Goal: Use online tool/utility: Utilize a website feature to perform a specific function

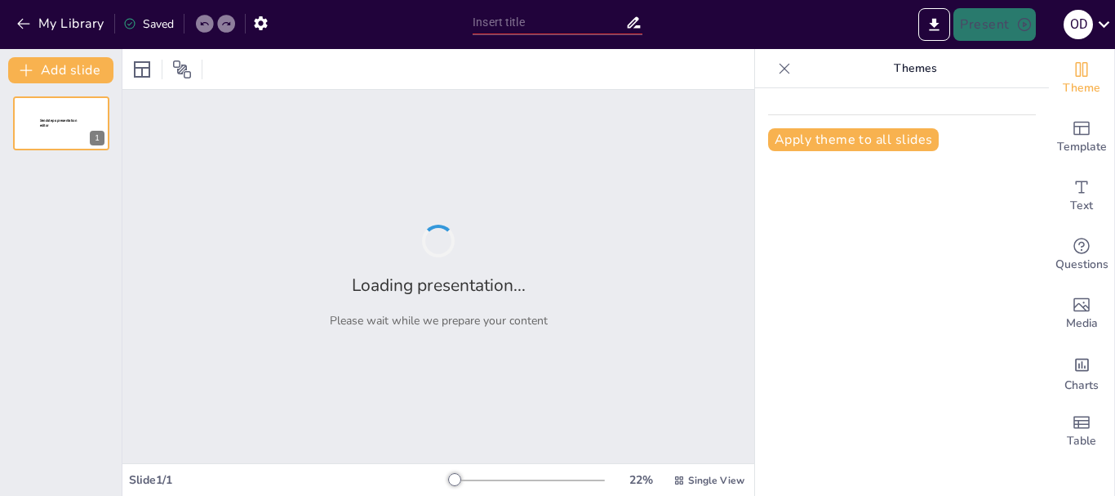
type input "Imported Presentacion_Fortalecimiento_Humanidades.pptx"
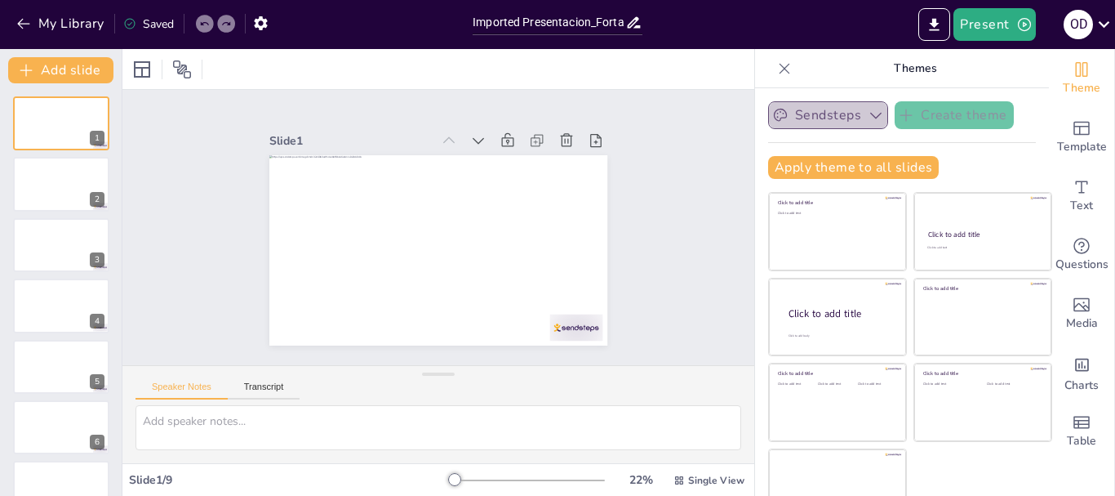
click at [870, 118] on icon "button" at bounding box center [875, 116] width 11 height 7
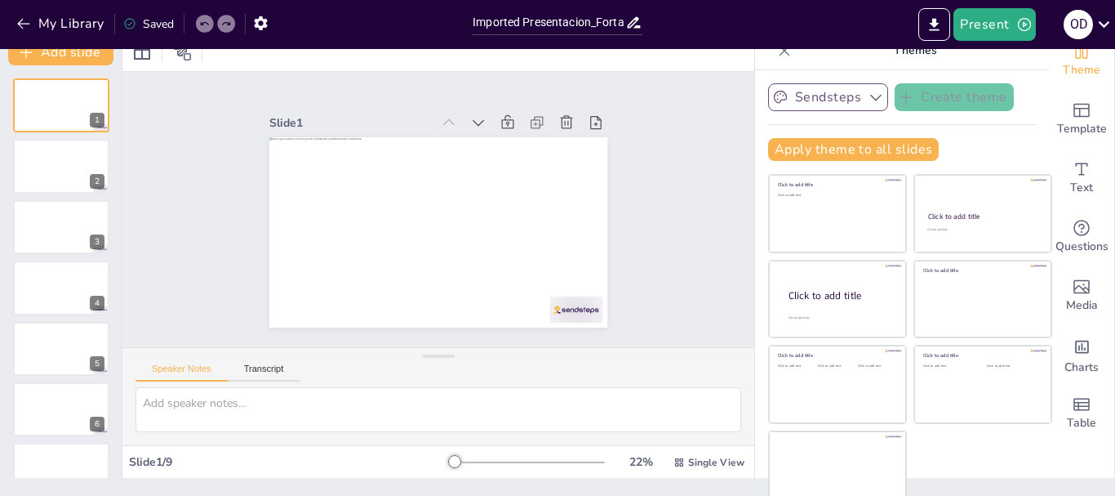
scroll to position [17, 0]
click at [1019, 20] on icon "button" at bounding box center [1025, 24] width 16 height 16
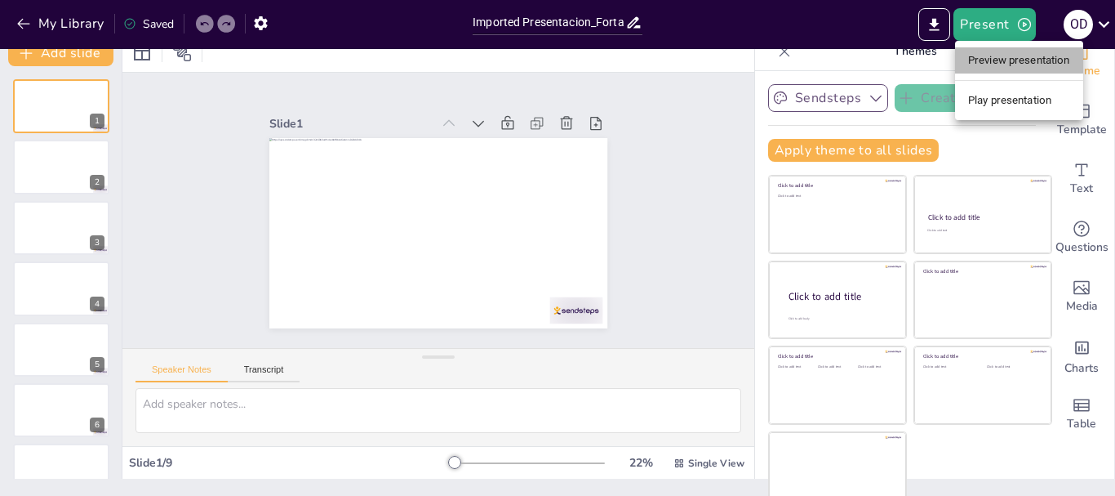
click at [1012, 69] on li "Preview presentation" at bounding box center [1019, 60] width 128 height 26
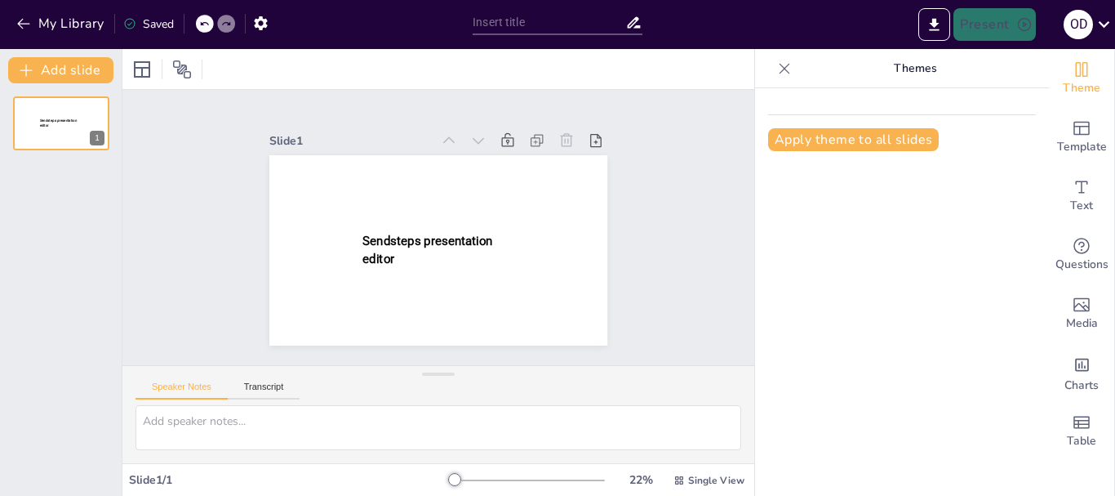
type input "Imported Presentacion_Fortalecimiento_Humanidades.pptx"
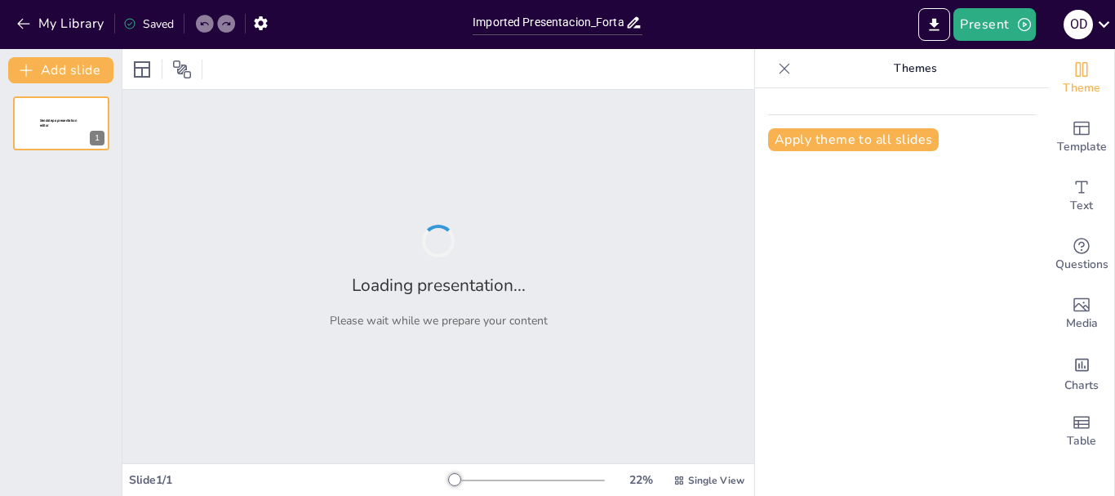
type input "Imported Presentacion_Fortalecimiento_Humanidades.pptx"
type input "FORTALECIMIENTO A LA GESTIÓN DEL CONOCIMIENTO EN LAS HUMANIDADES: CULTURA, ARTE,"
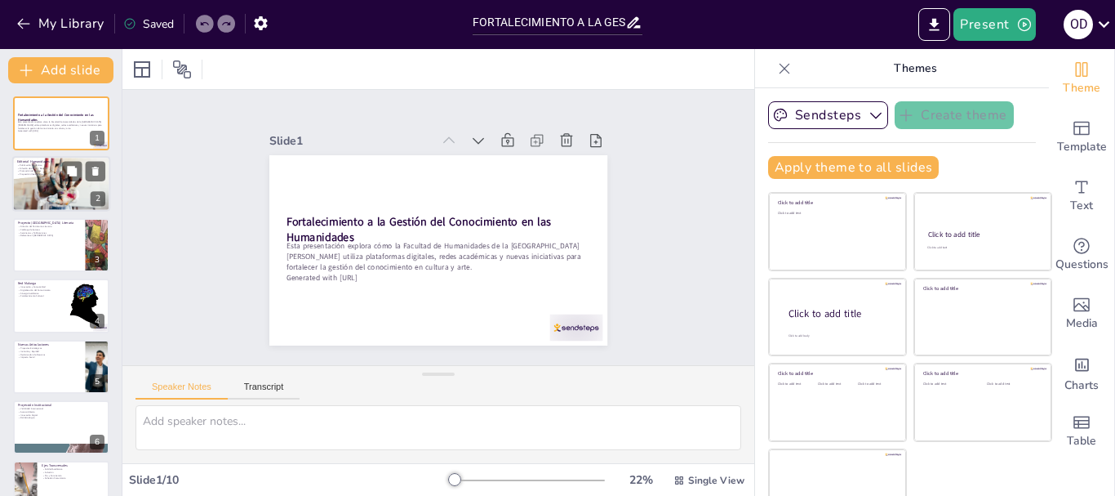
click at [85, 194] on div at bounding box center [61, 184] width 98 height 63
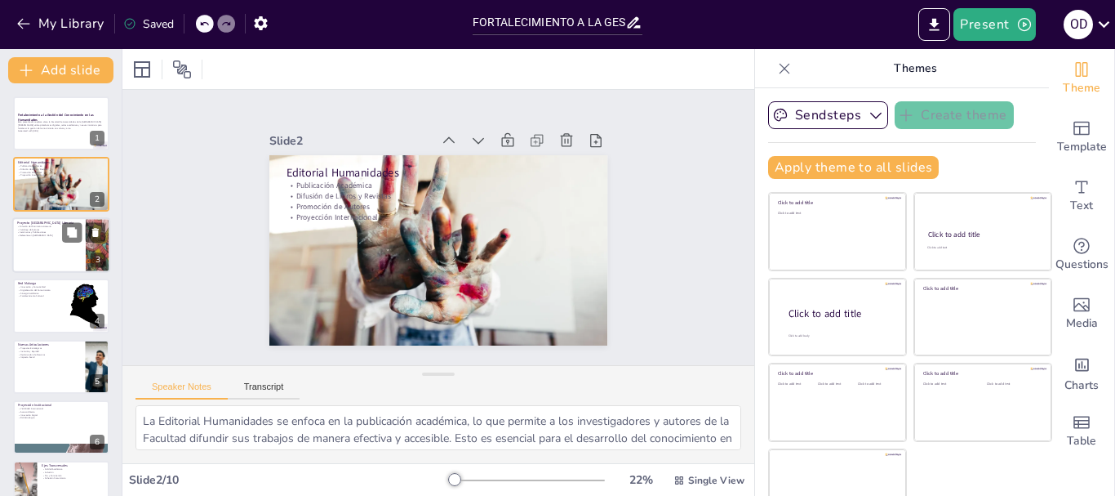
click at [61, 235] on p "Referente en Iberoamérica" at bounding box center [49, 235] width 64 height 3
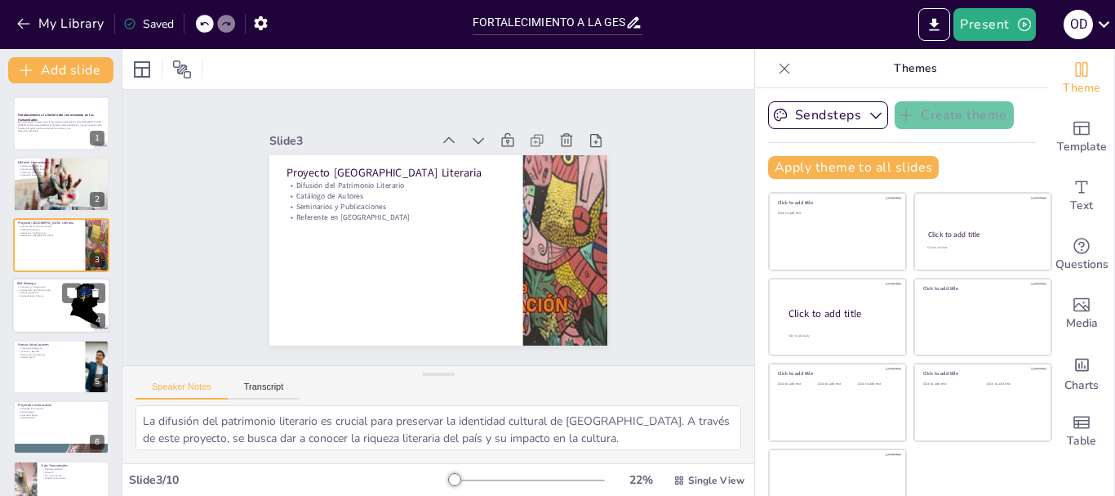
click at [43, 295] on p "Fortalecimiento Cultural" at bounding box center [36, 296] width 39 height 3
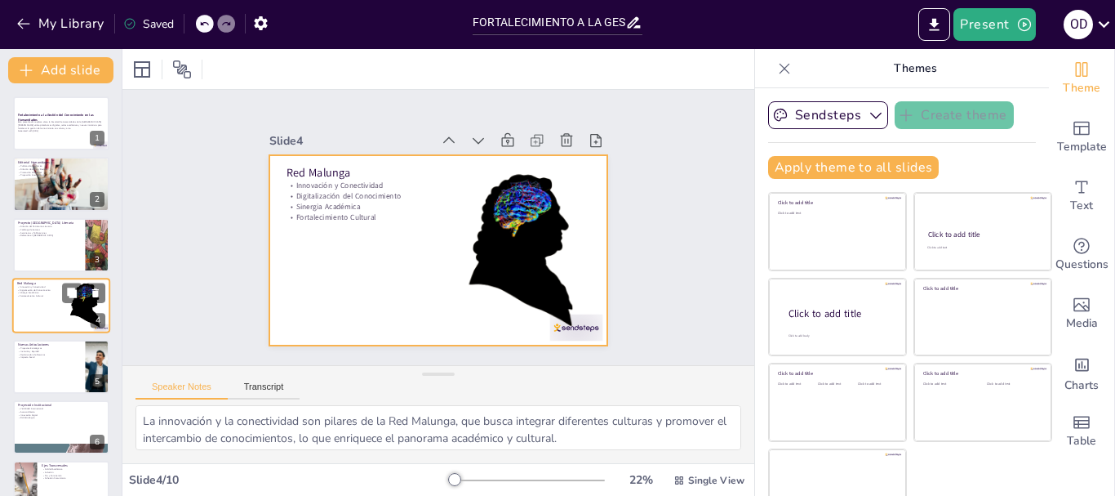
scroll to position [16, 0]
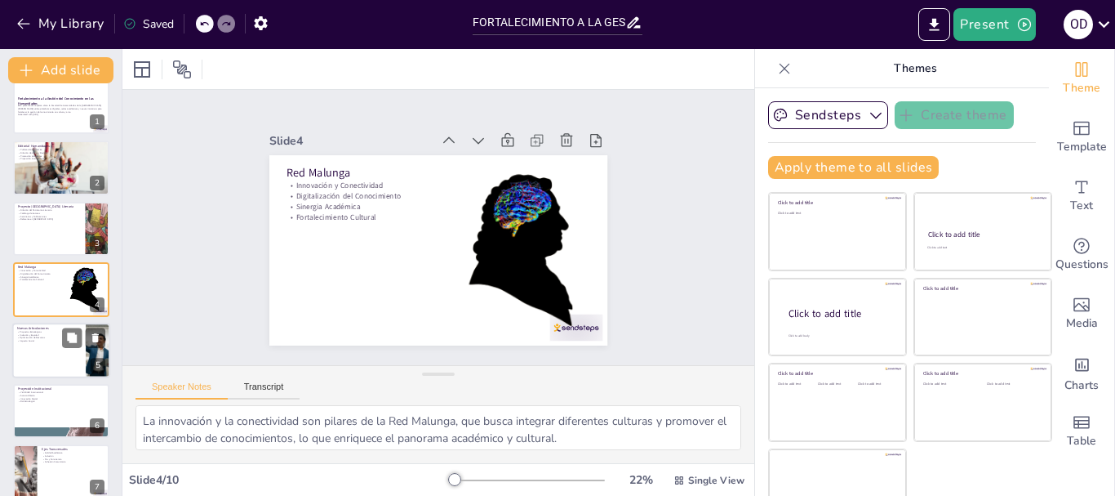
click at [33, 344] on div at bounding box center [61, 351] width 98 height 56
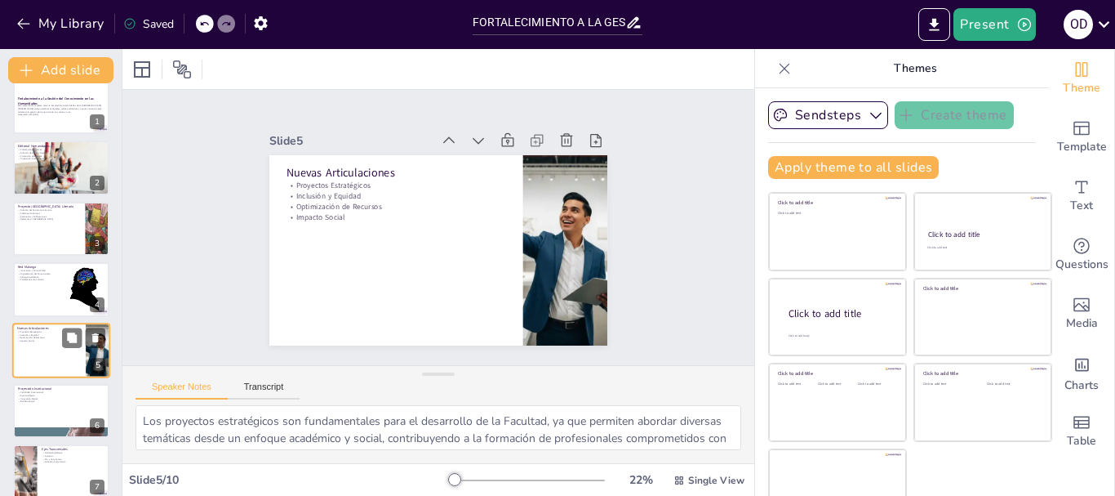
scroll to position [77, 0]
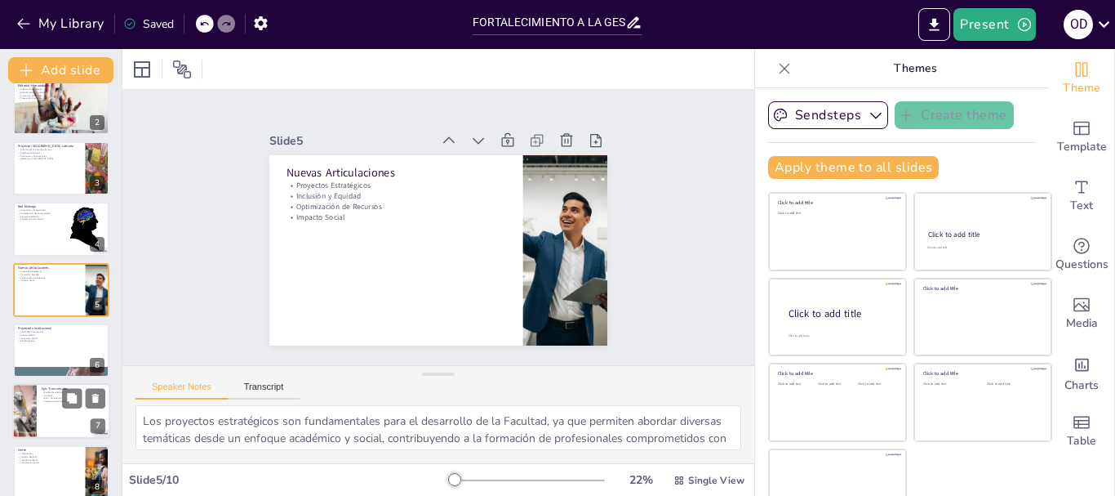
click at [37, 397] on div at bounding box center [61, 412] width 98 height 56
type textarea "La calidad académica es un pilar fundamental que garantiza que la investigación…"
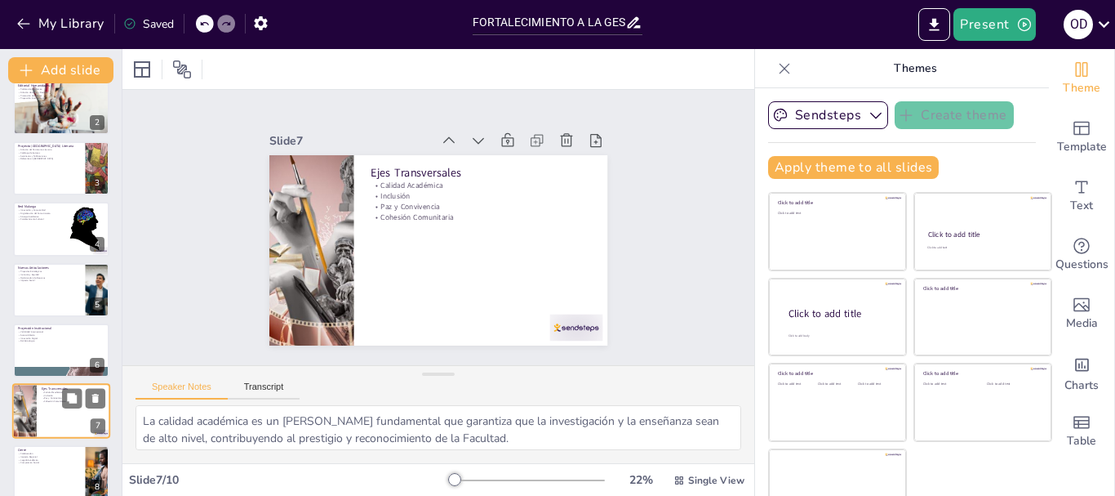
scroll to position [198, 0]
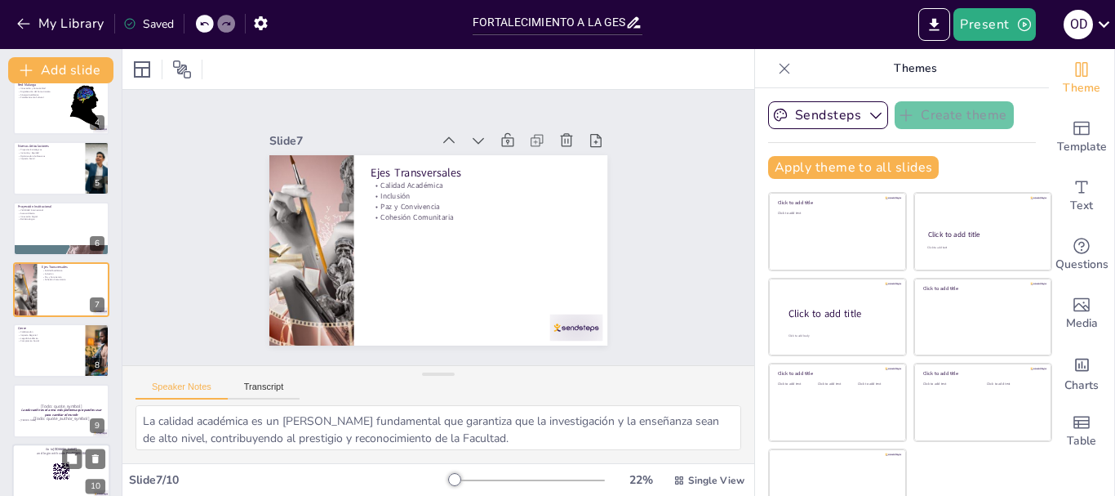
click at [52, 452] on p "and login with code Free56385160" at bounding box center [61, 454] width 88 height 5
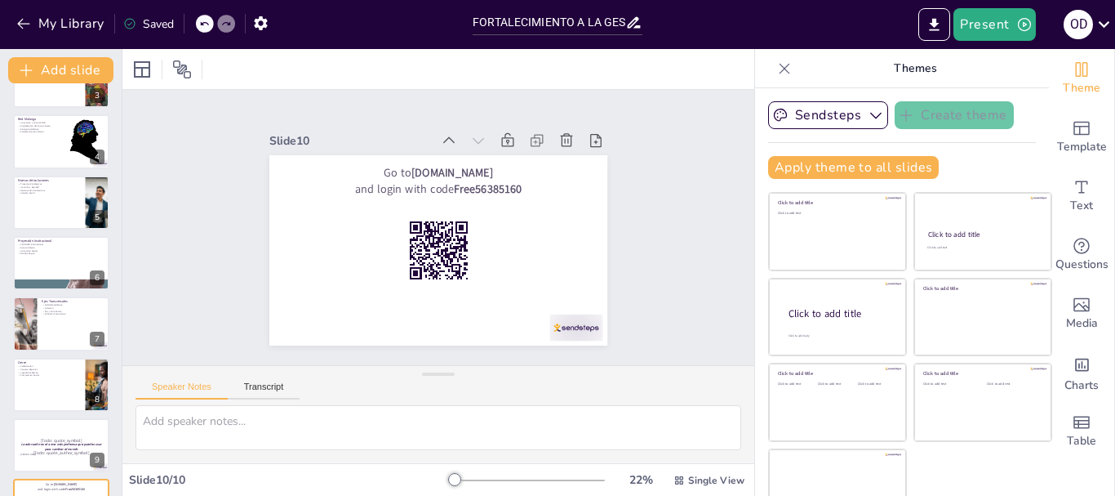
scroll to position [0, 0]
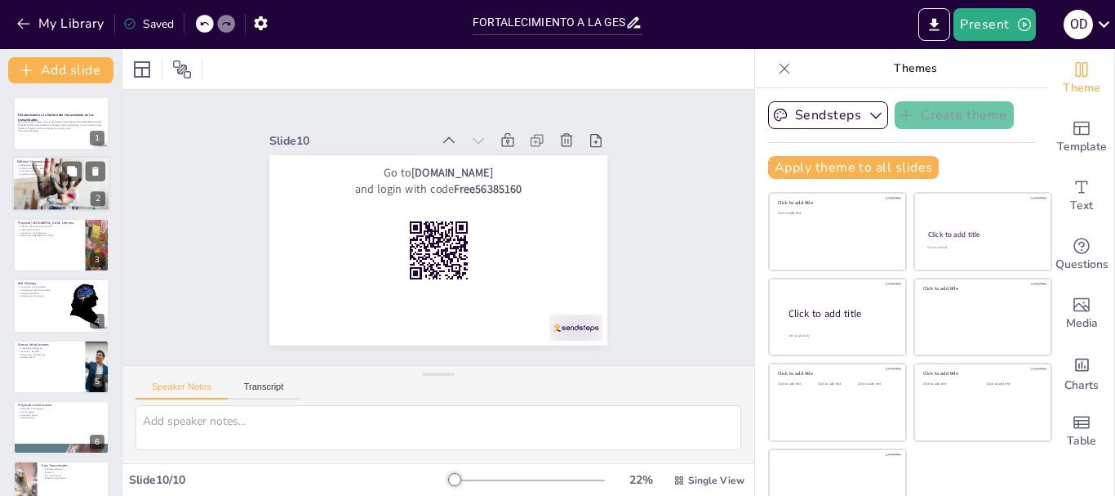
click at [59, 179] on div at bounding box center [61, 184] width 98 height 63
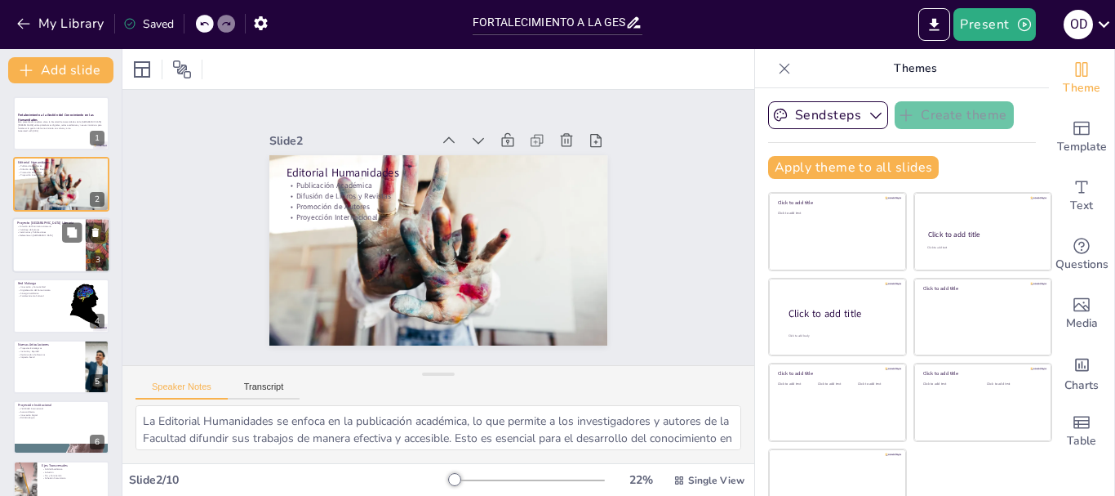
click at [39, 241] on div at bounding box center [61, 245] width 98 height 56
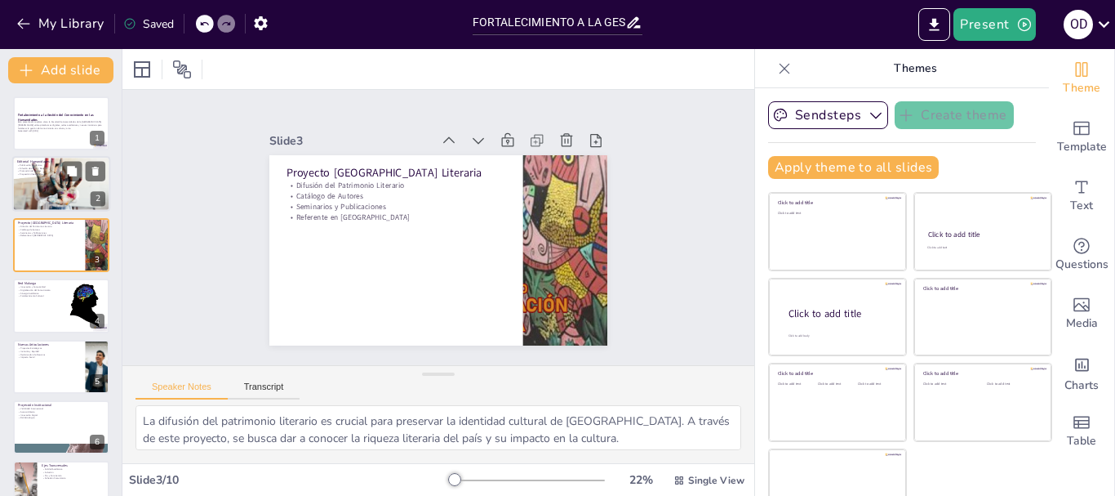
click at [54, 181] on div at bounding box center [61, 184] width 98 height 63
type textarea "La Editorial Humanidades se enfoca en la publicación académica, lo que permite …"
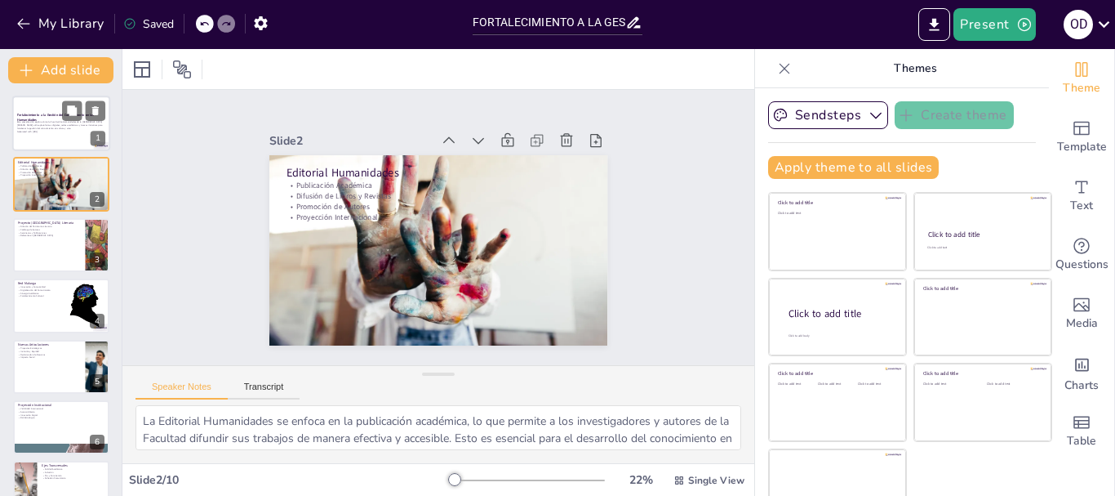
click at [56, 138] on div at bounding box center [61, 124] width 98 height 56
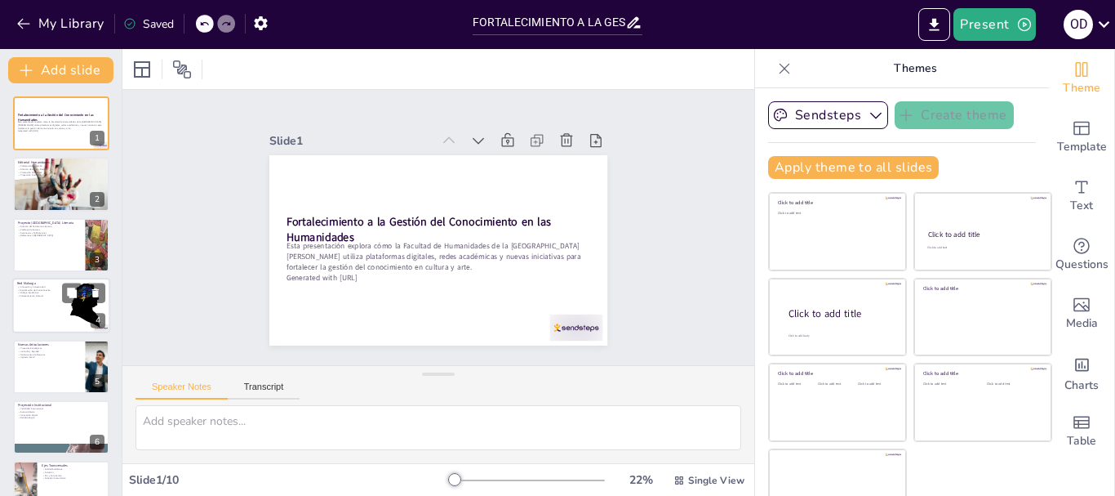
click at [48, 283] on p "Red Malunga" at bounding box center [36, 283] width 39 height 5
type textarea "La innovación y la conectividad son pilares de la Red Malunga, que busca integr…"
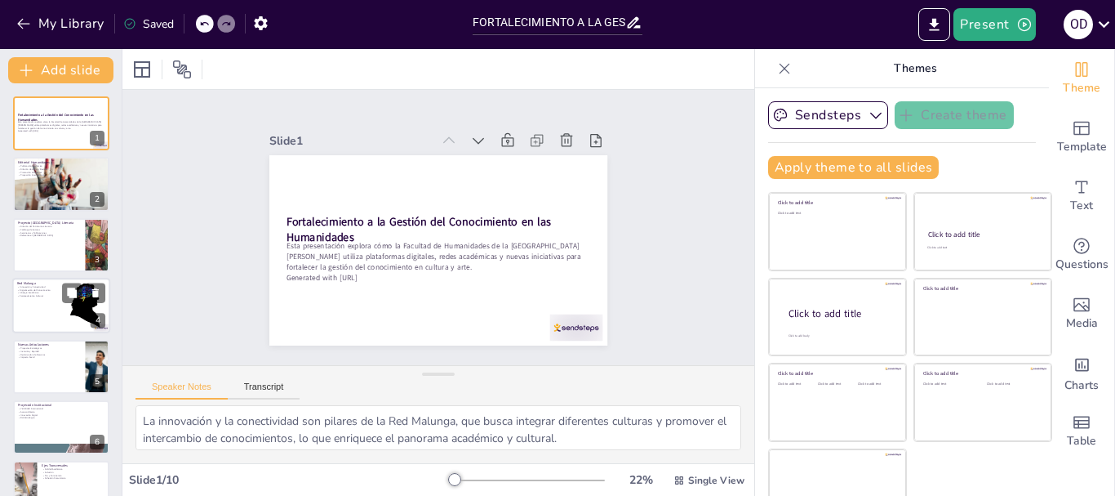
scroll to position [16, 0]
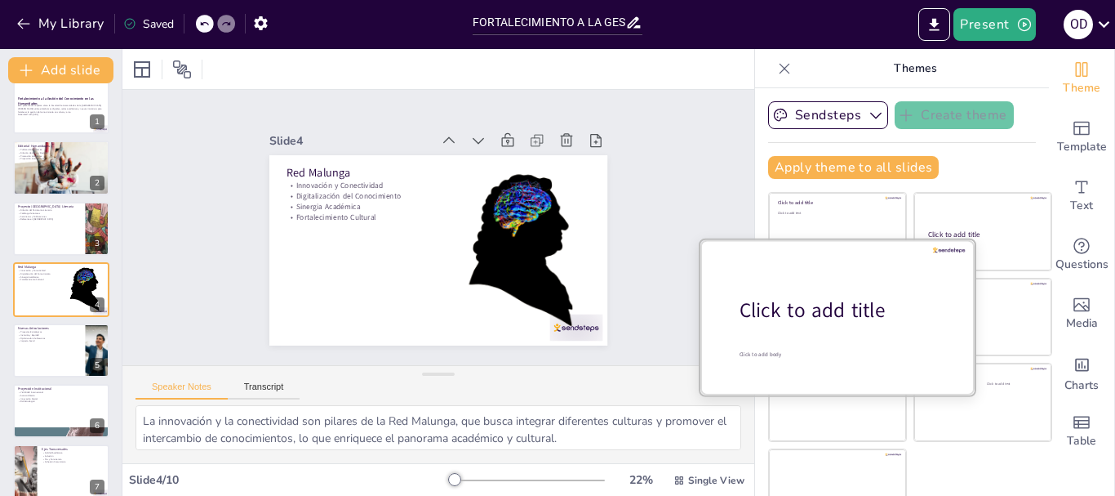
click at [803, 341] on div at bounding box center [838, 316] width 274 height 154
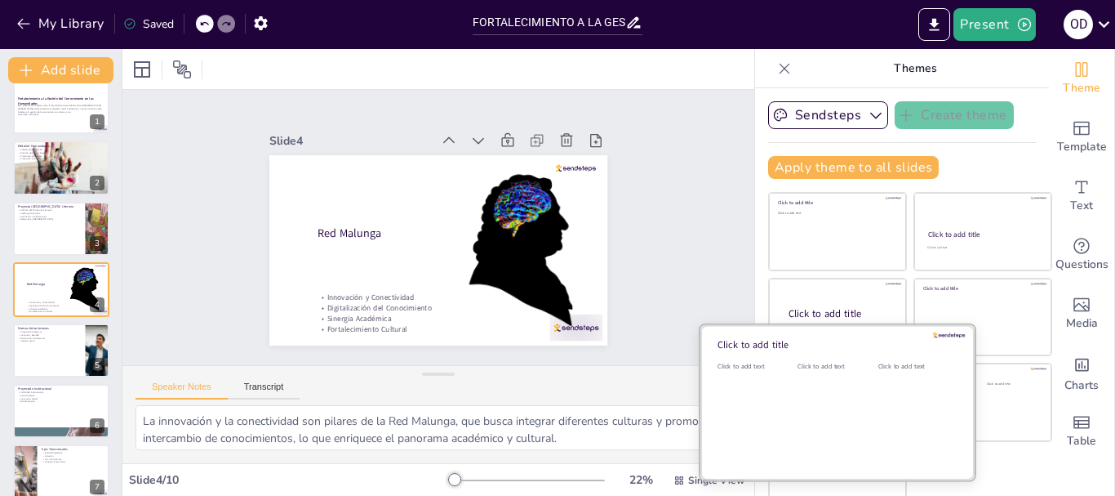
click at [772, 397] on div at bounding box center [838, 402] width 274 height 154
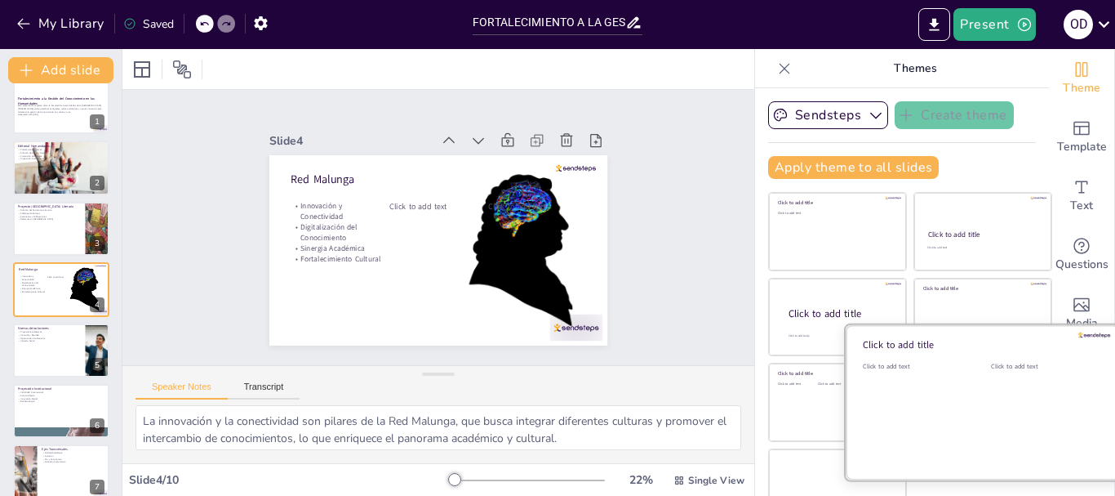
click at [1006, 387] on div "Click to add text" at bounding box center [1043, 412] width 104 height 101
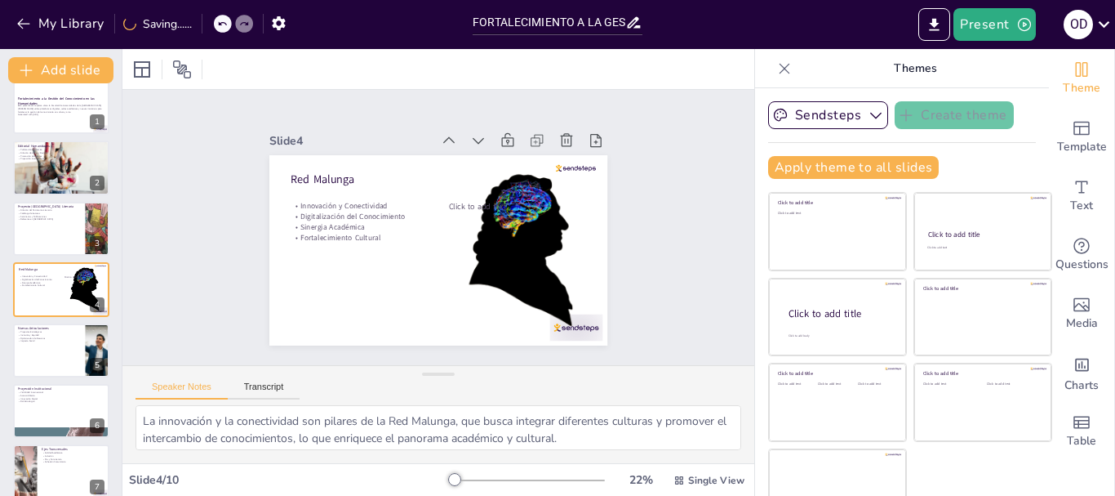
scroll to position [0, 0]
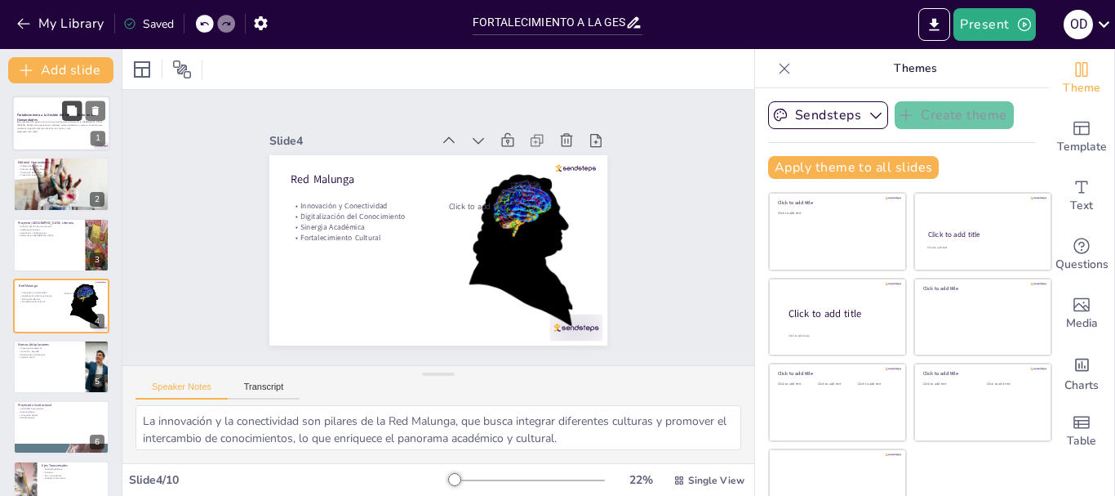
click at [62, 111] on button at bounding box center [72, 110] width 20 height 20
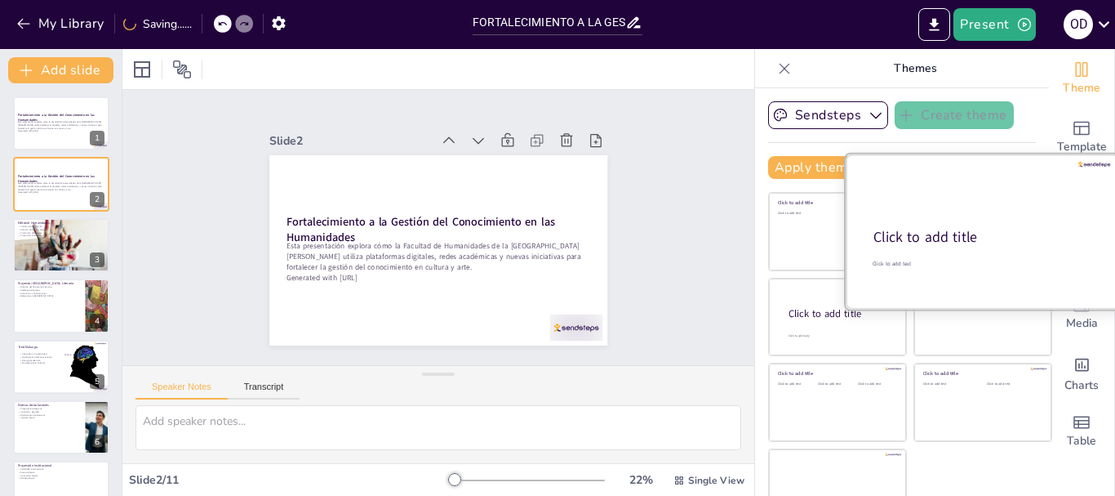
click at [961, 229] on div "Click to add title" at bounding box center [982, 238] width 216 height 20
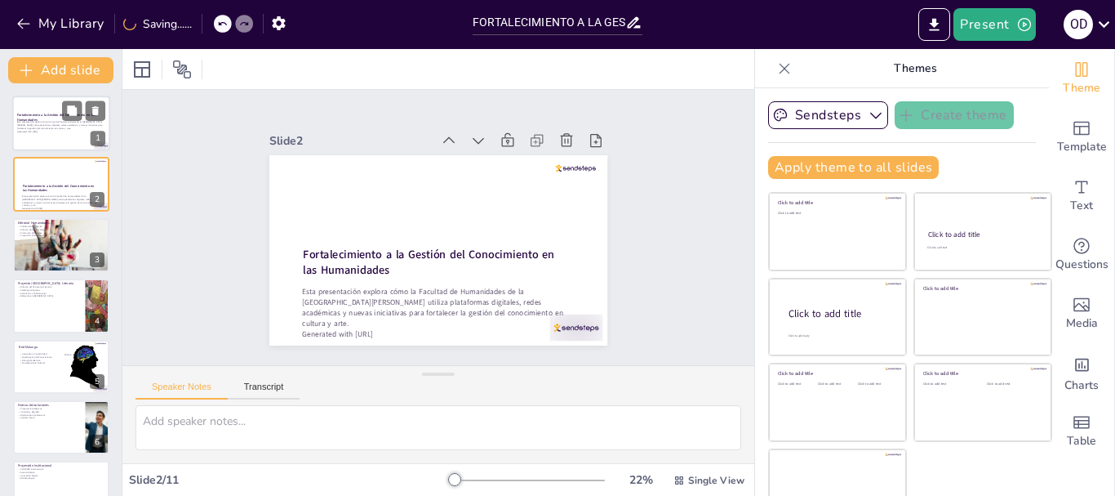
click at [60, 130] on p "Generated with Sendsteps.ai" at bounding box center [61, 131] width 88 height 3
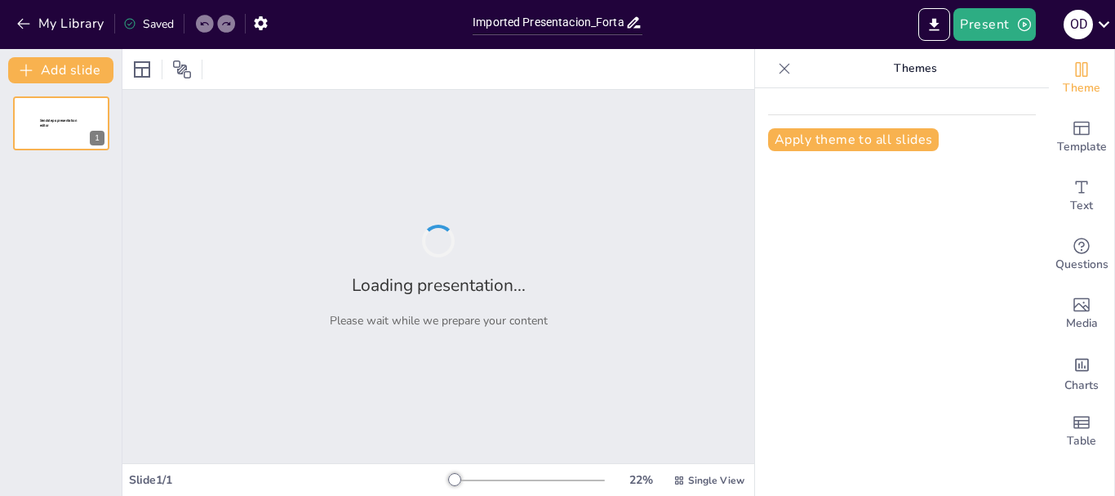
type input "Imported Presentacion_Fortalecimiento_Humanidades.pptx"
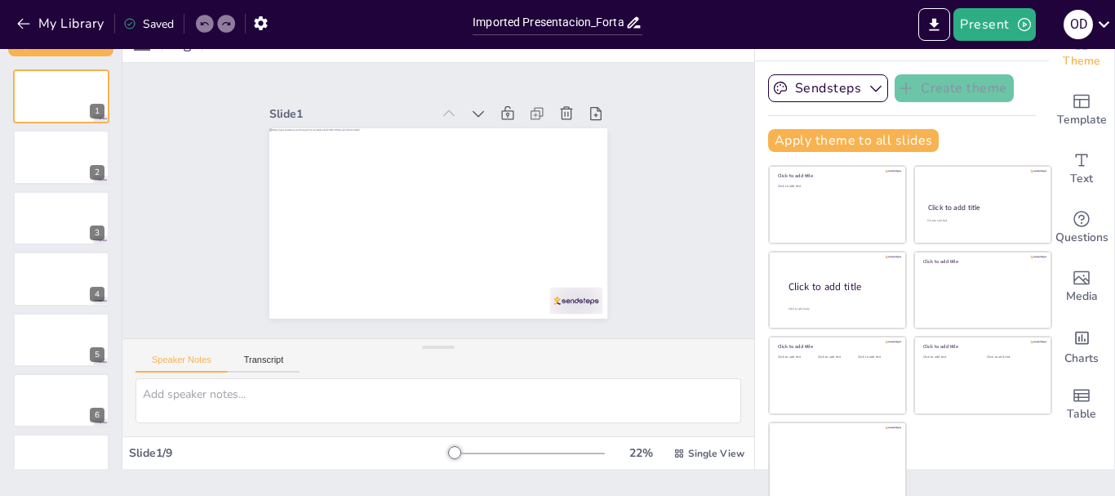
scroll to position [31, 0]
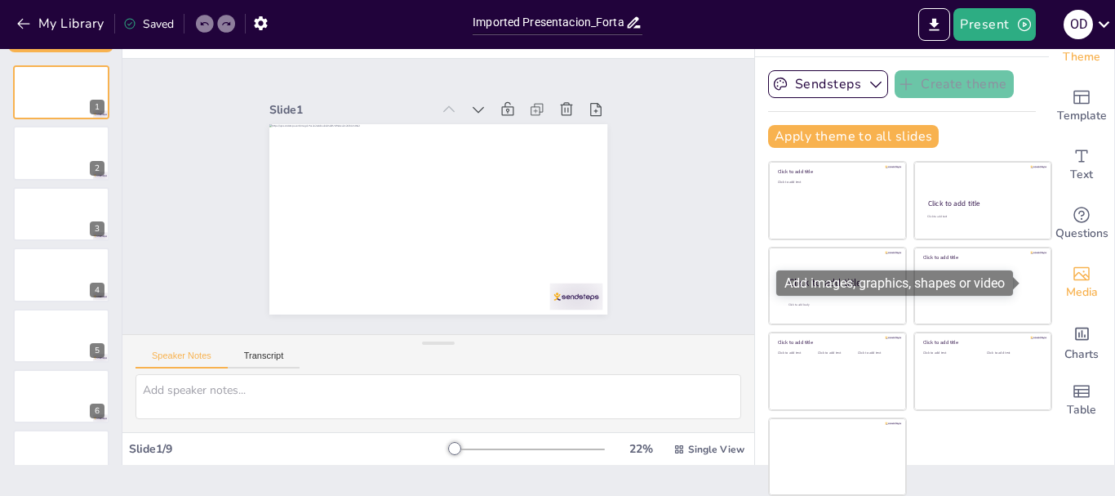
click at [1072, 276] on icon "Add images, graphics, shapes or video" at bounding box center [1082, 274] width 20 height 20
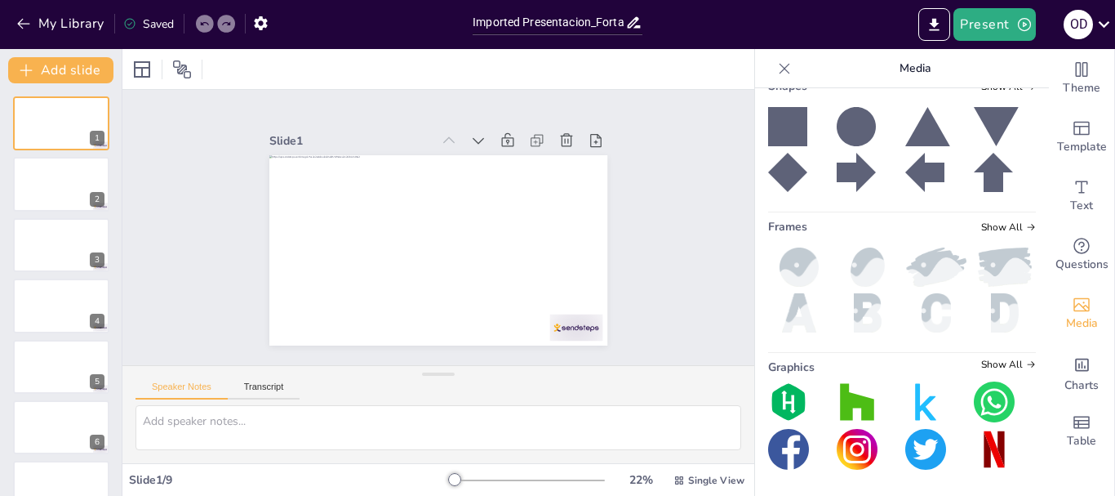
scroll to position [0, 0]
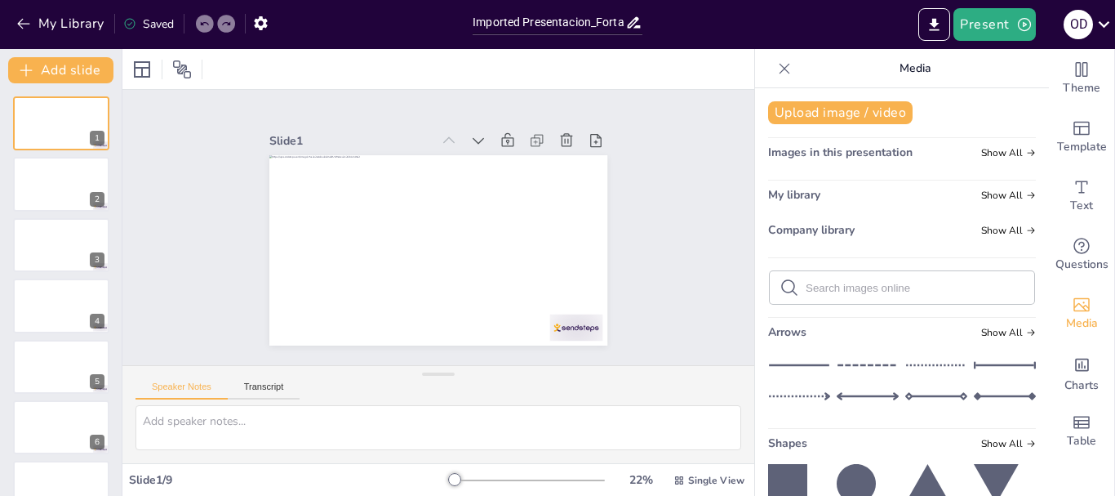
click at [992, 144] on div "Upload image / video Images in this presentation Show All My library Show All C…" at bounding box center [902, 291] width 294 height 407
click at [993, 152] on span "Show All" at bounding box center [1008, 152] width 55 height 11
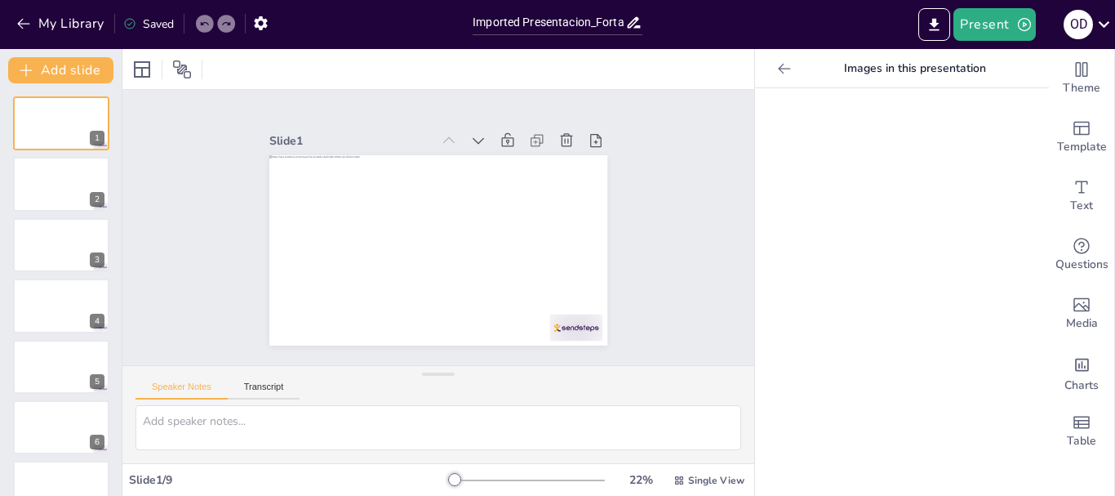
click at [776, 60] on icon at bounding box center [784, 68] width 16 height 16
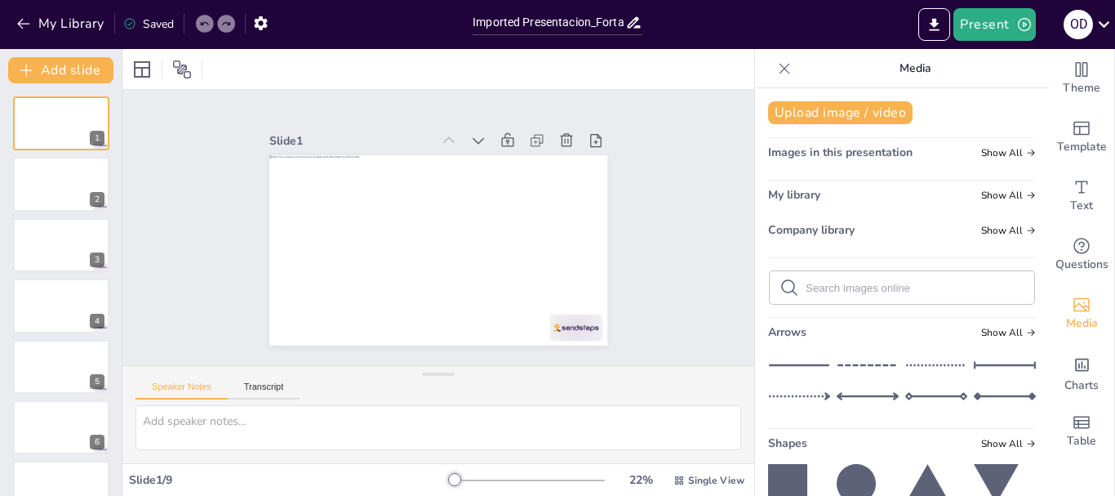
click at [865, 291] on input "text" at bounding box center [915, 288] width 219 height 12
click at [780, 286] on icon at bounding box center [790, 288] width 20 height 20
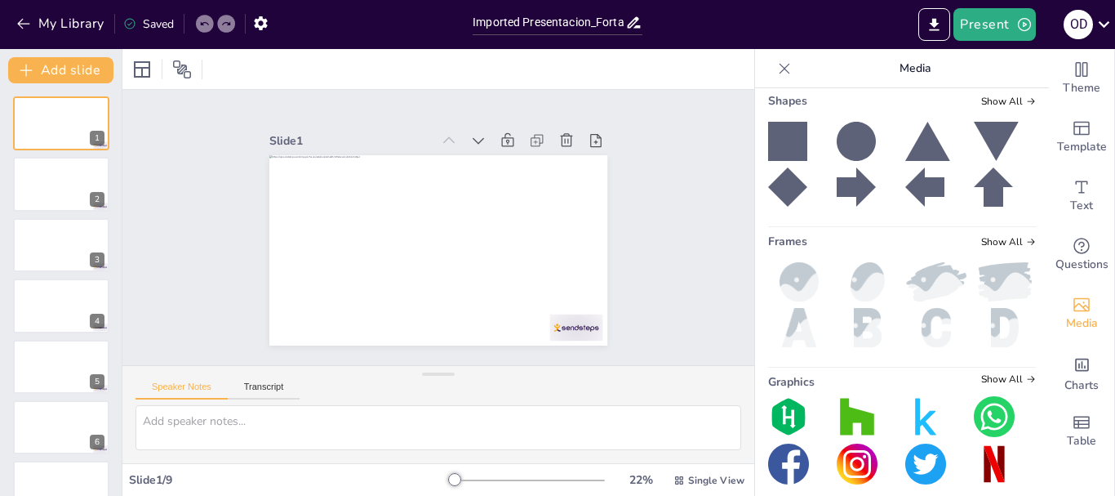
scroll to position [357, 0]
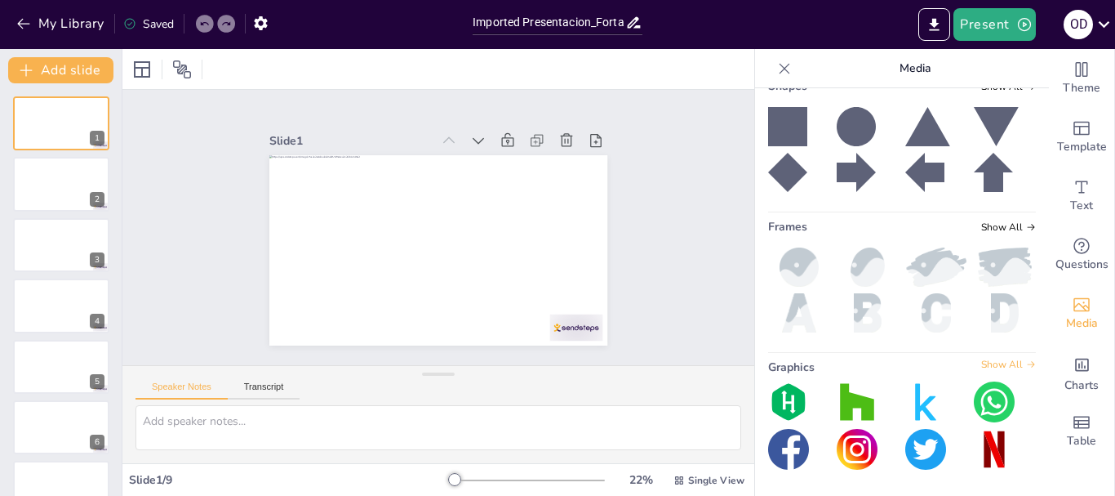
click at [990, 366] on span "Show All" at bounding box center [1008, 363] width 55 height 11
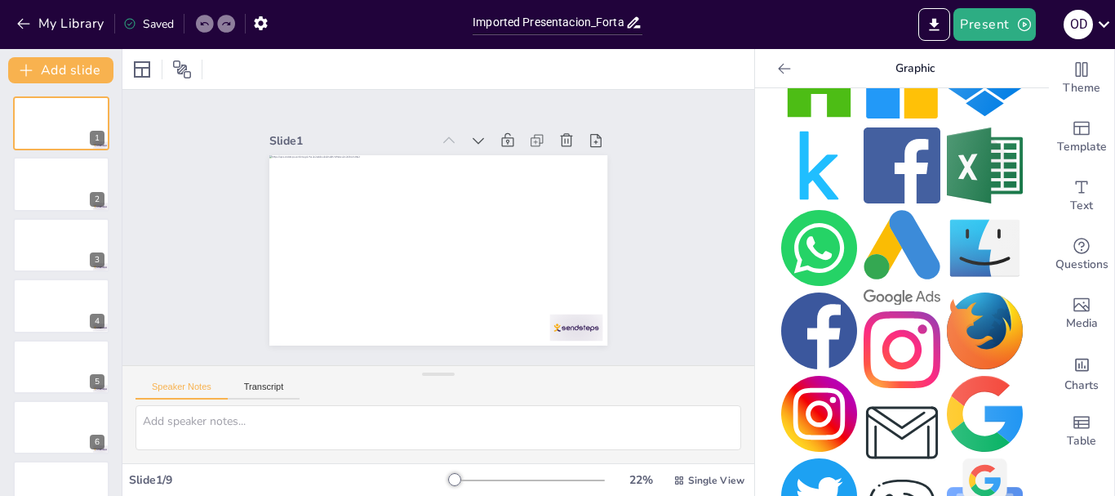
scroll to position [0, 0]
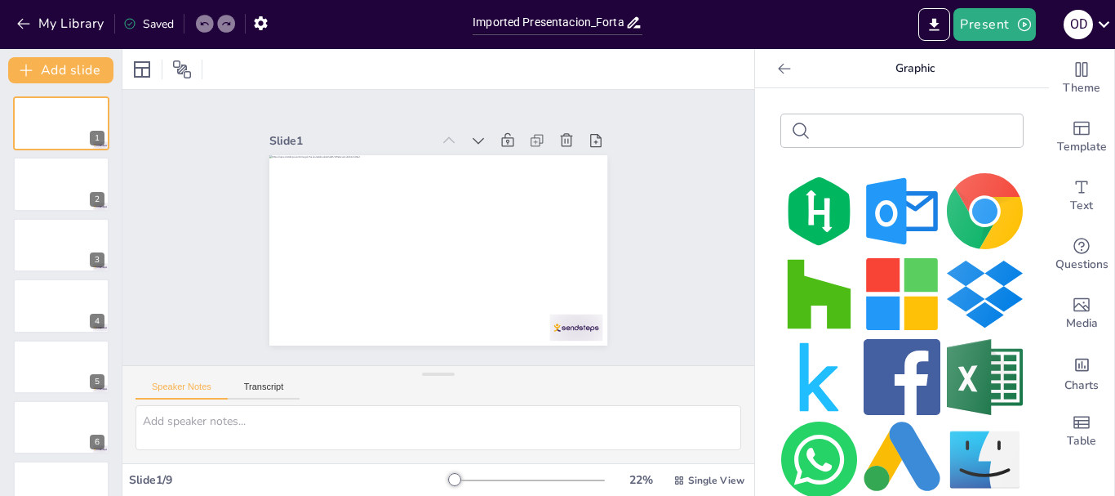
click at [882, 131] on input "text" at bounding box center [915, 131] width 196 height 12
type input "[GEOGRAPHIC_DATA][PERSON_NAME]"
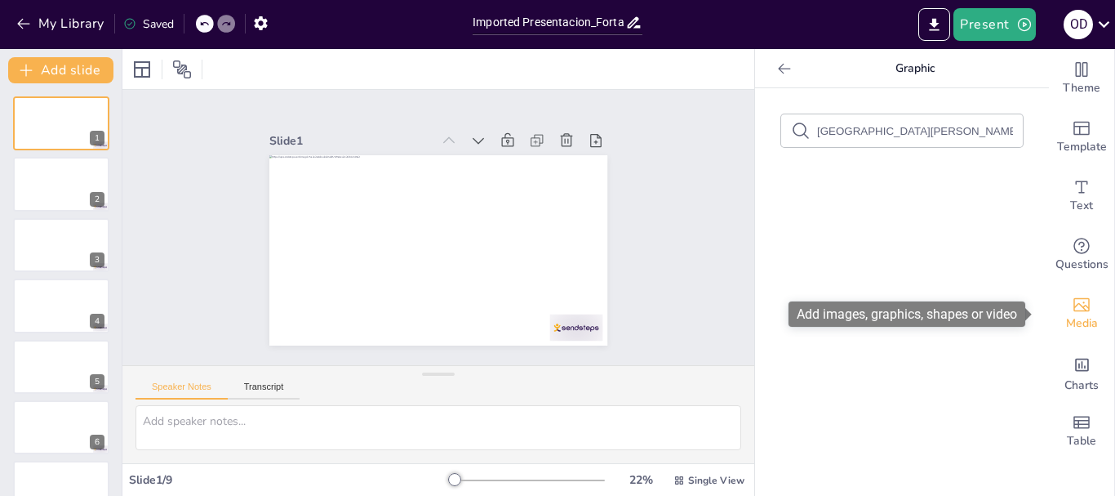
click at [1072, 303] on icon "Add images, graphics, shapes or video" at bounding box center [1082, 305] width 20 height 20
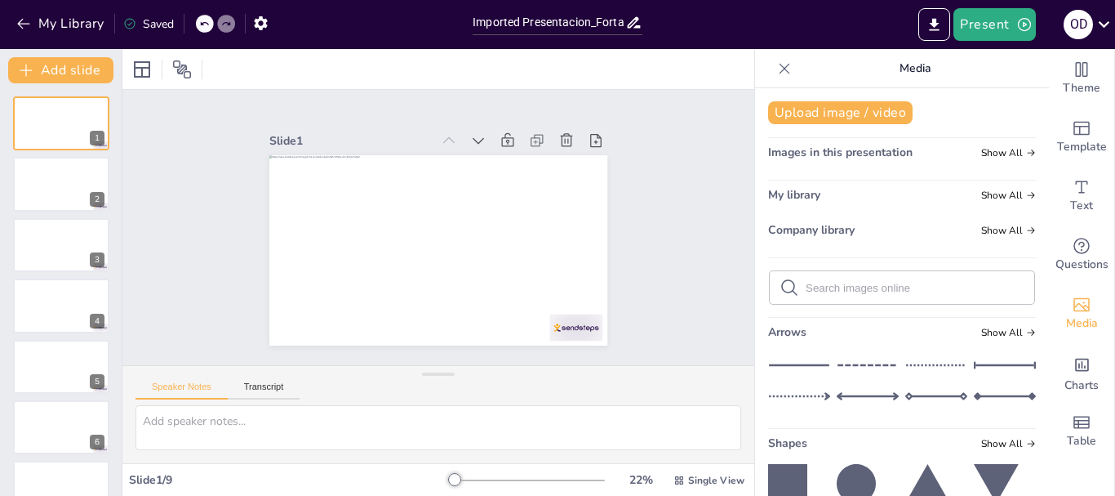
click at [879, 291] on input "text" at bounding box center [915, 288] width 219 height 12
type input "[GEOGRAPHIC_DATA][PERSON_NAME]"
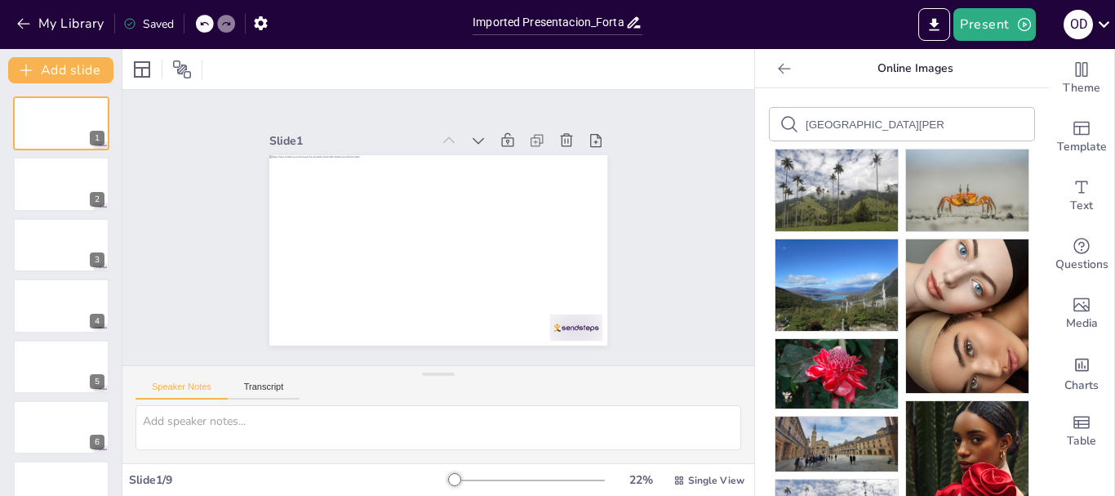
drag, startPoint x: 1035, startPoint y: 143, endPoint x: 1035, endPoint y: 154, distance: 11.4
click at [1035, 154] on body "My Library Saved Imported Presentacion_Fortalecimiento_Humanidades.pptx Present…" at bounding box center [557, 248] width 1115 height 496
drag, startPoint x: 895, startPoint y: 129, endPoint x: 708, endPoint y: 122, distance: 187.1
click at [708, 122] on div "Document fonts Popular fonts Lato Montserrat Open Sans [PERSON_NAME] Poppins Ra…" at bounding box center [557, 272] width 1115 height 447
type input "humanidades digitales"
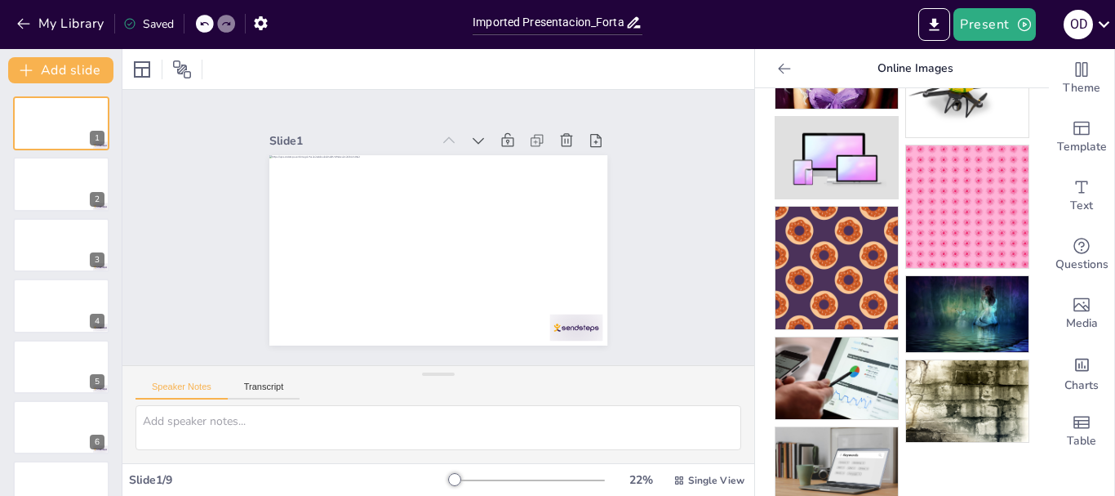
scroll to position [318, 0]
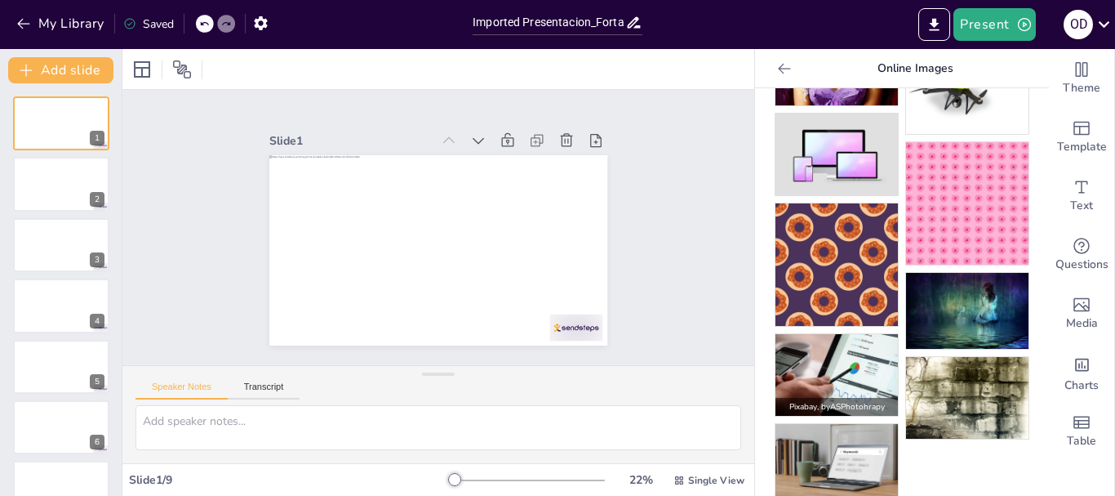
click at [821, 361] on img at bounding box center [837, 375] width 122 height 82
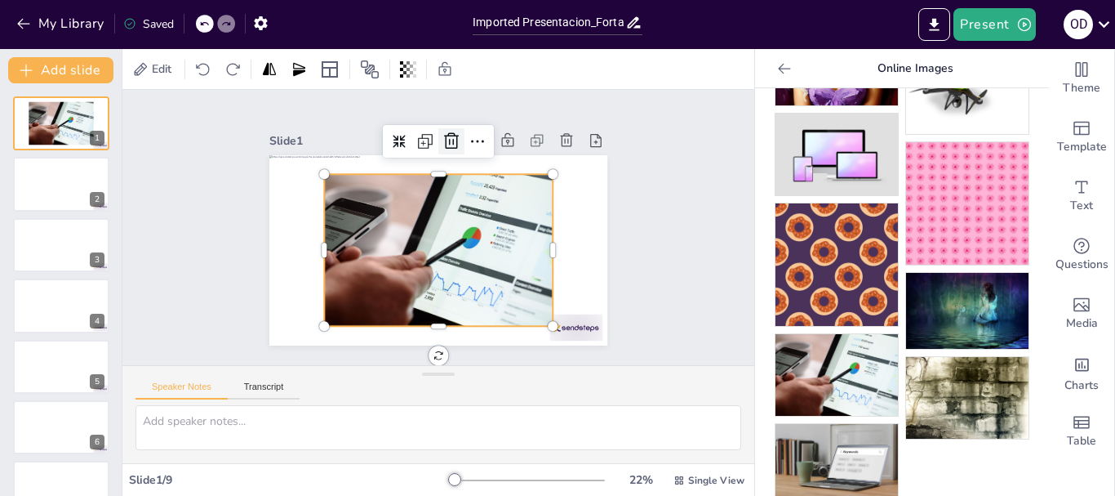
click at [468, 140] on icon at bounding box center [477, 150] width 19 height 20
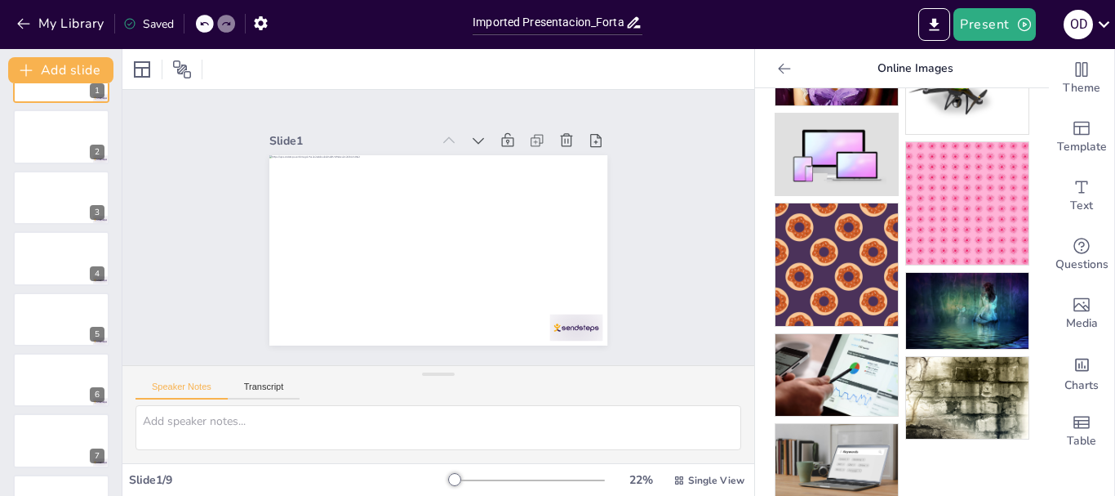
scroll to position [17, 0]
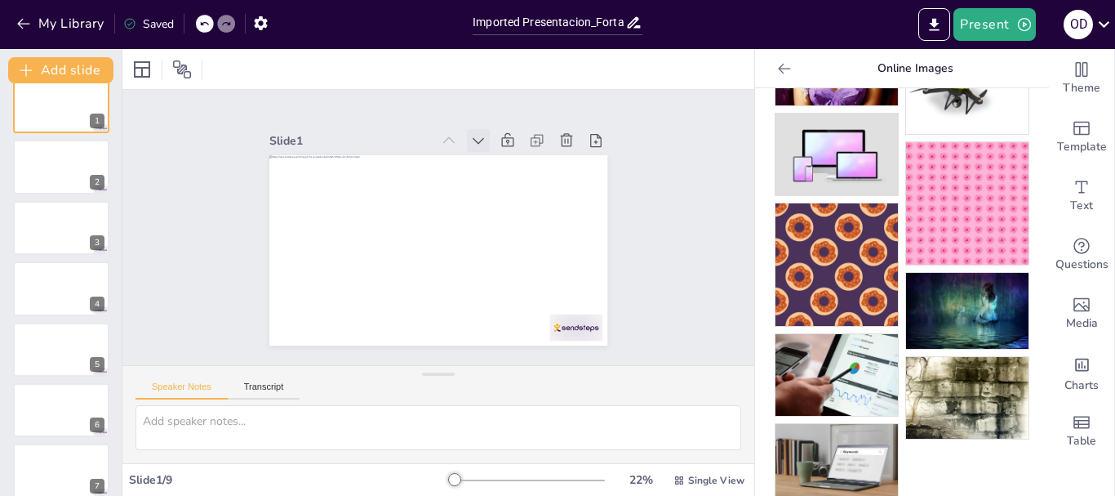
click at [504, 160] on icon at bounding box center [510, 165] width 13 height 10
click at [380, 149] on icon at bounding box center [376, 155] width 10 height 13
click at [504, 160] on icon at bounding box center [510, 165] width 13 height 10
click at [473, 138] on icon at bounding box center [478, 141] width 11 height 7
click at [515, 176] on icon at bounding box center [521, 181] width 13 height 11
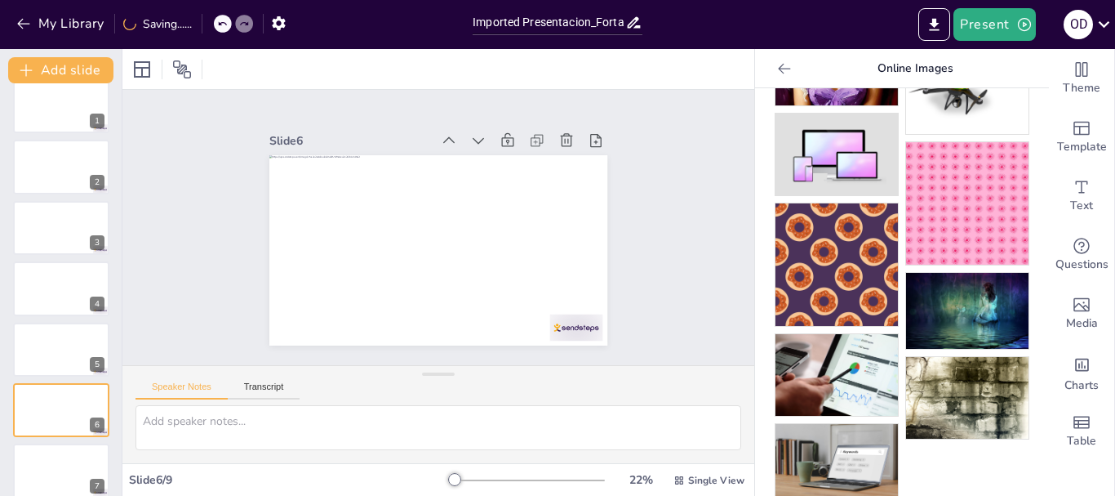
click at [523, 194] on icon at bounding box center [529, 200] width 12 height 12
